Goal: Task Accomplishment & Management: Use online tool/utility

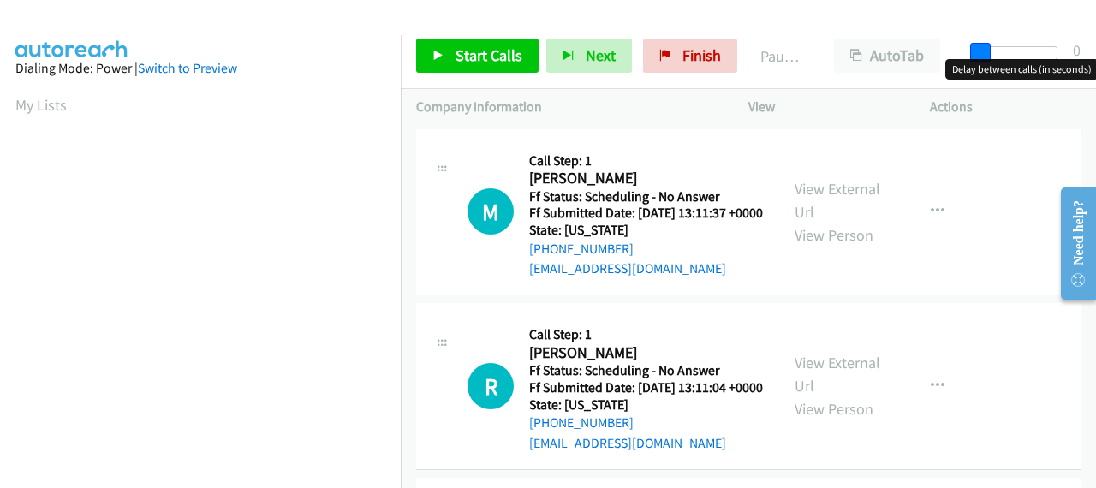
drag, startPoint x: 979, startPoint y: 50, endPoint x: 1064, endPoint y: 57, distance: 85.1
click at [1064, 57] on div at bounding box center [1018, 59] width 110 height 27
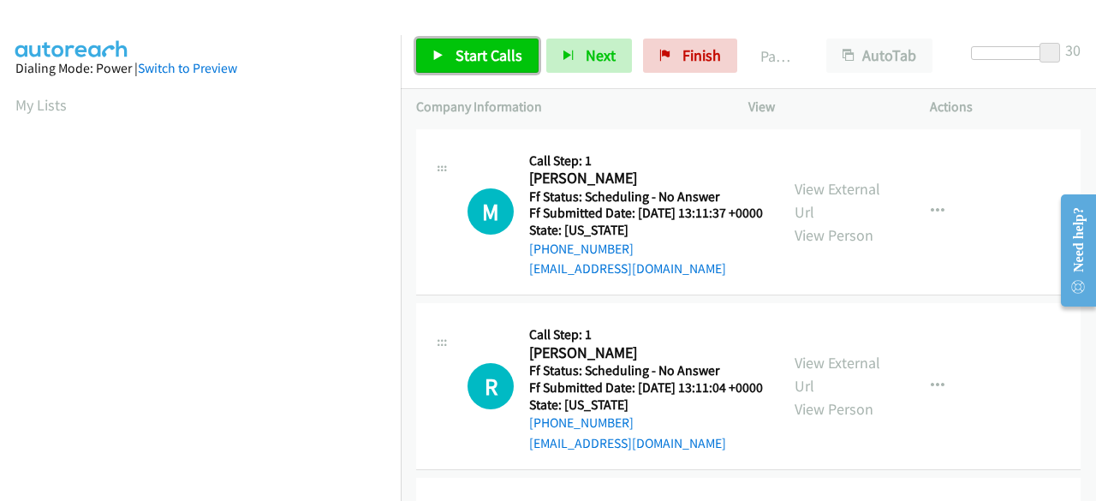
click at [501, 53] on span "Start Calls" at bounding box center [488, 55] width 67 height 20
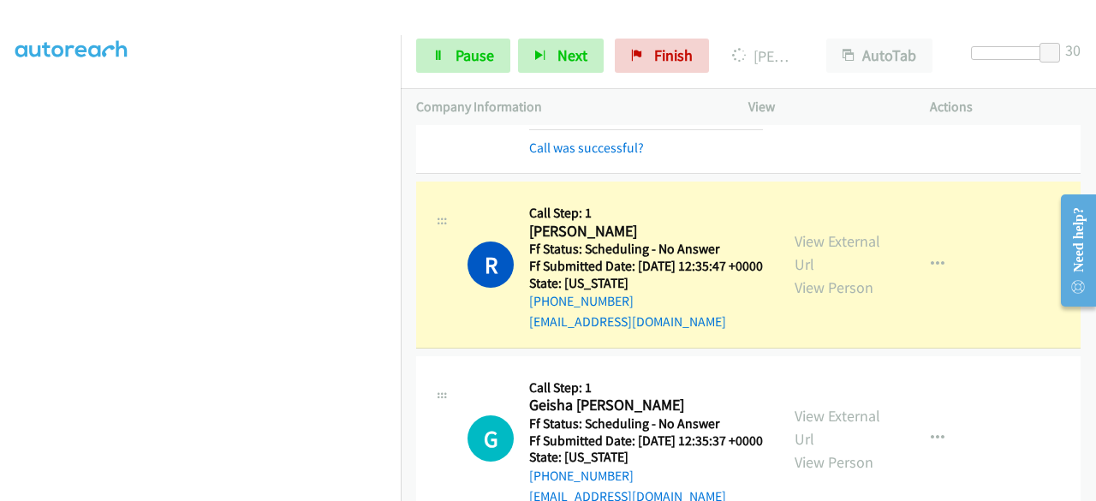
scroll to position [1027, 0]
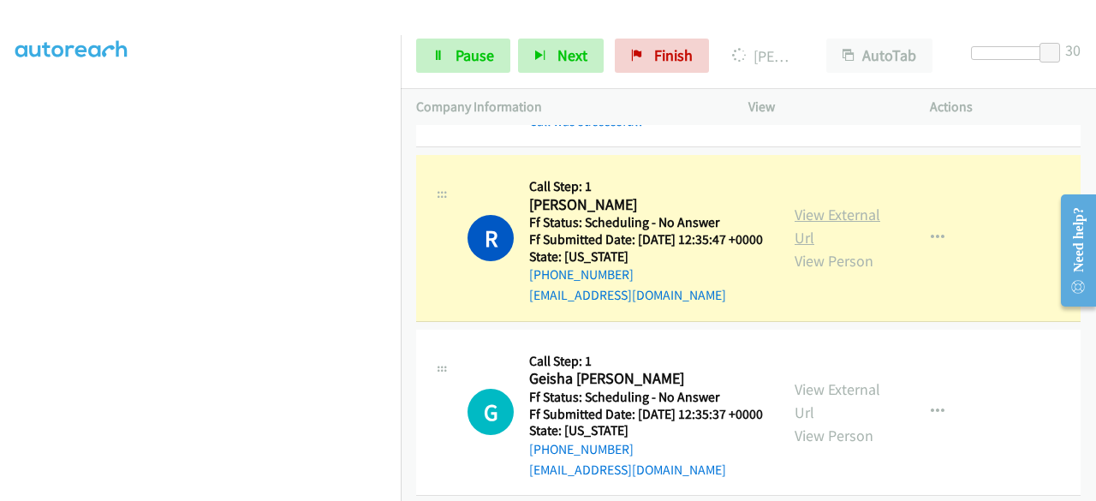
drag, startPoint x: 828, startPoint y: 314, endPoint x: 851, endPoint y: 302, distance: 25.3
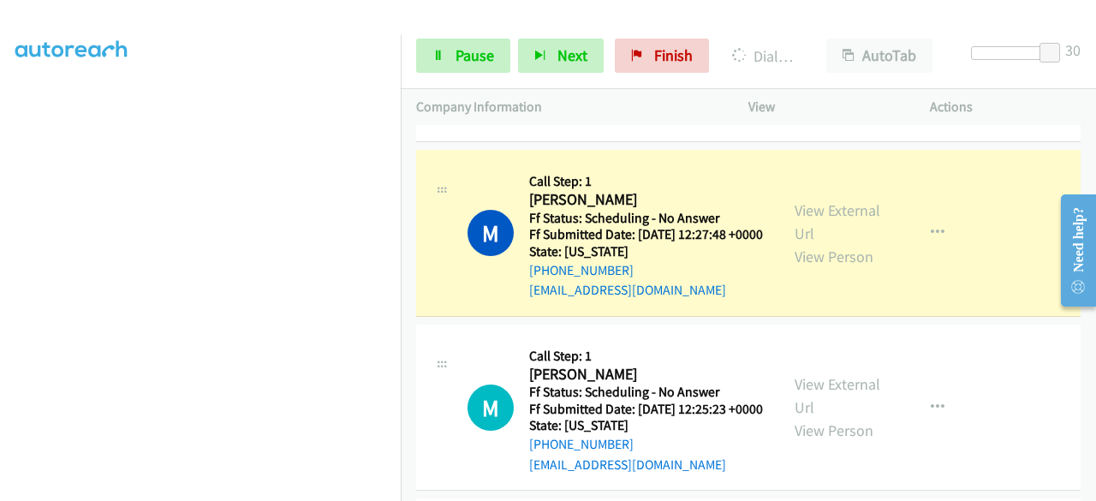
scroll to position [1541, 0]
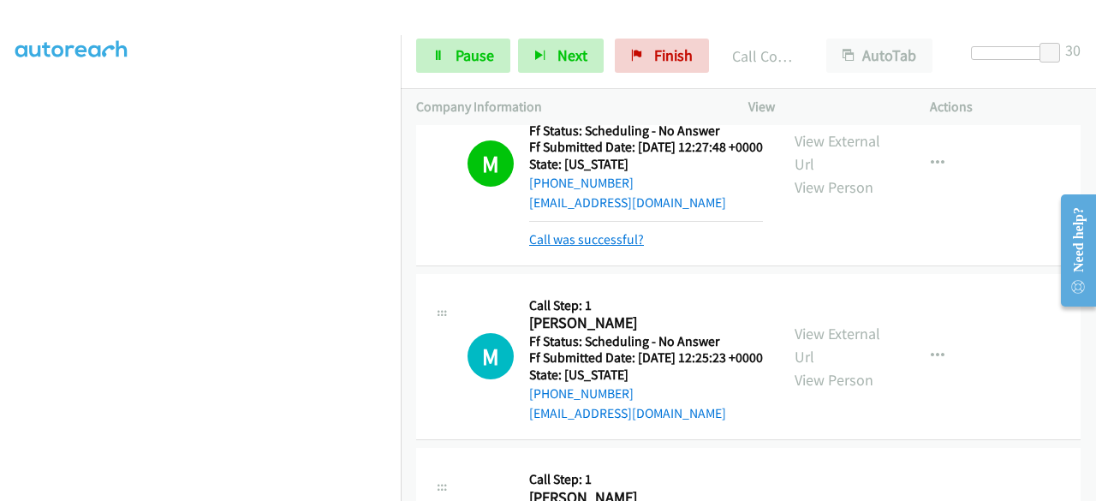
click at [620, 247] on link "Call was successful?" at bounding box center [586, 239] width 115 height 16
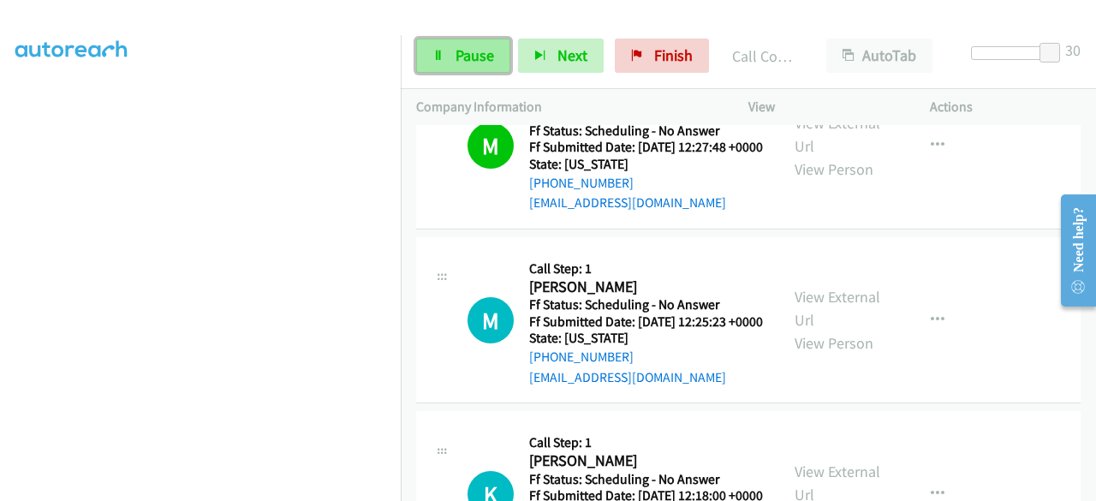
click at [474, 68] on link "Pause" at bounding box center [463, 56] width 94 height 34
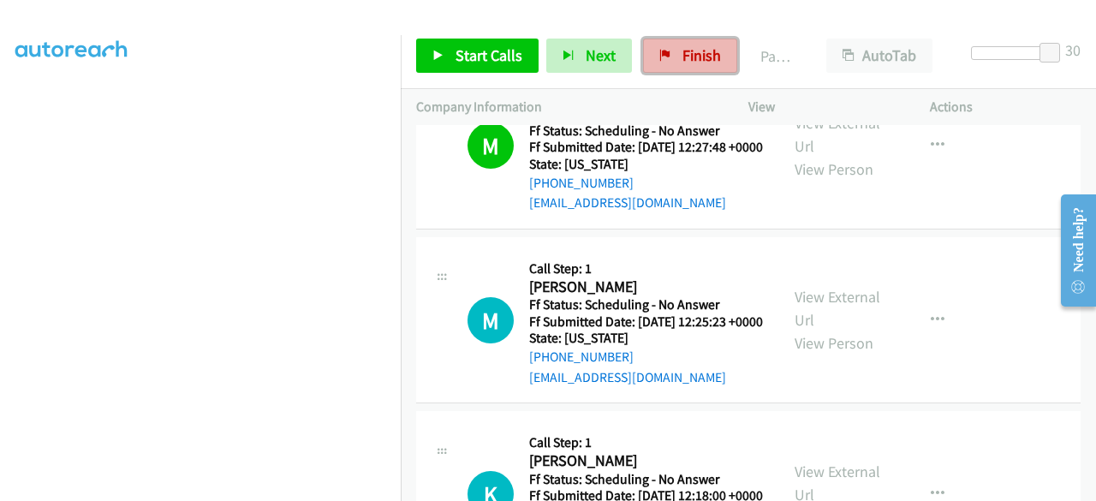
click at [692, 61] on span "Finish" at bounding box center [701, 55] width 39 height 20
